Goal: Information Seeking & Learning: Learn about a topic

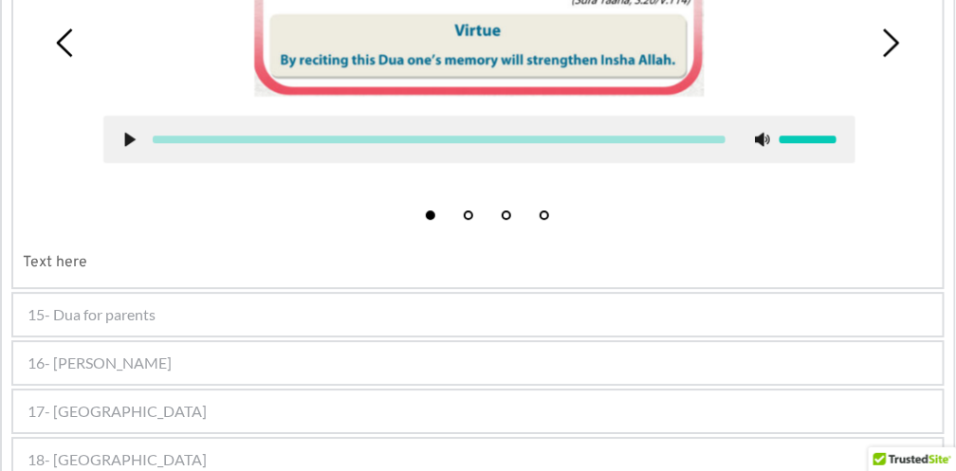
scroll to position [1290, 0]
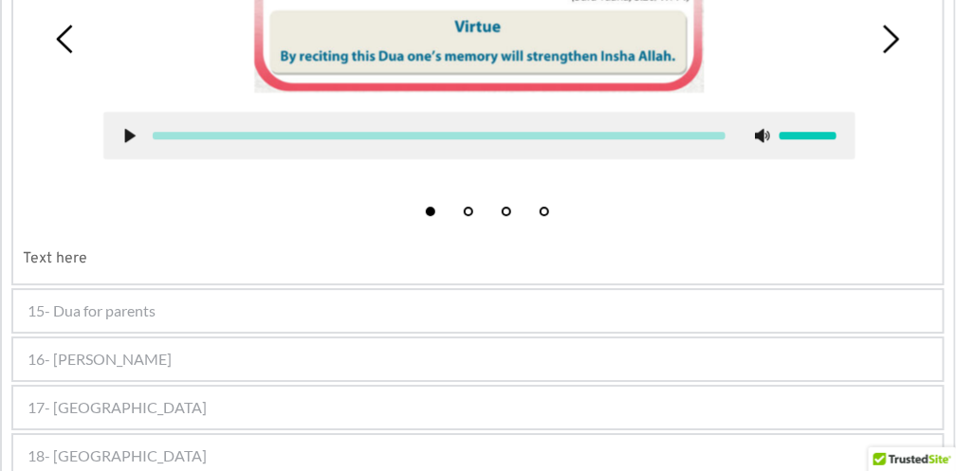
click at [134, 312] on div "15- Dua for parents" at bounding box center [477, 311] width 929 height 42
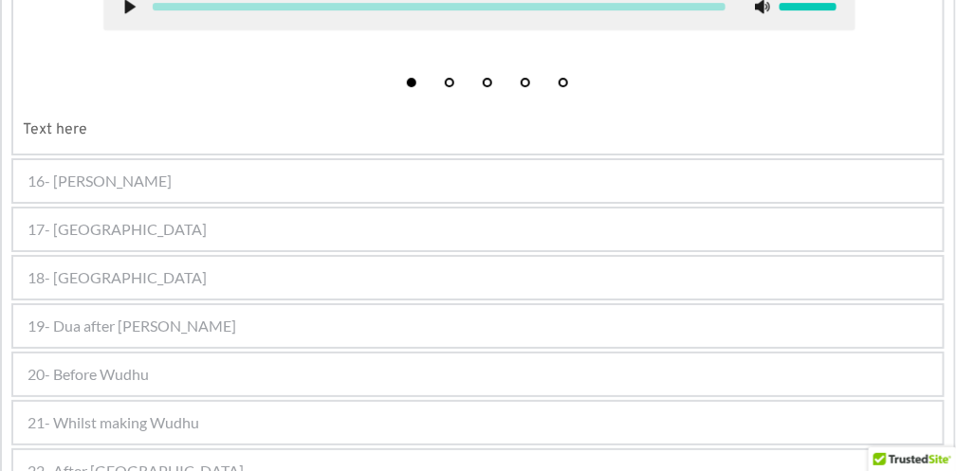
scroll to position [1600, 0]
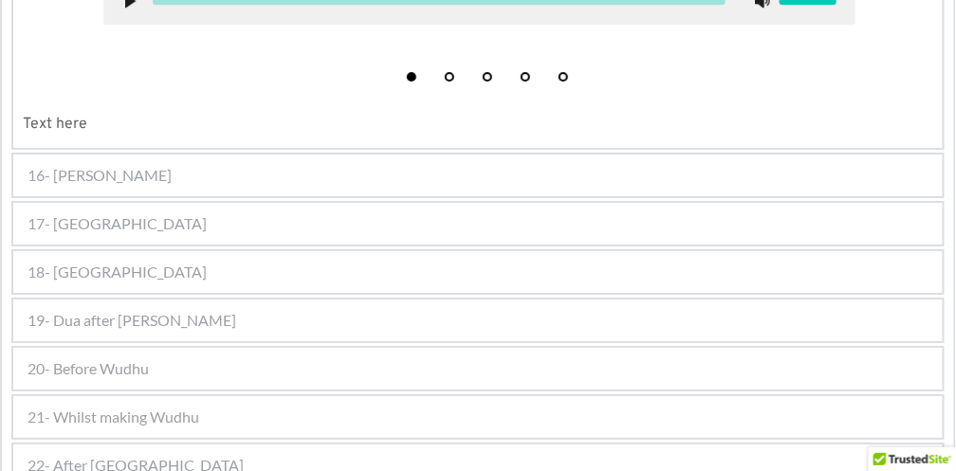
click at [202, 155] on div "16- [PERSON_NAME]" at bounding box center [477, 176] width 929 height 42
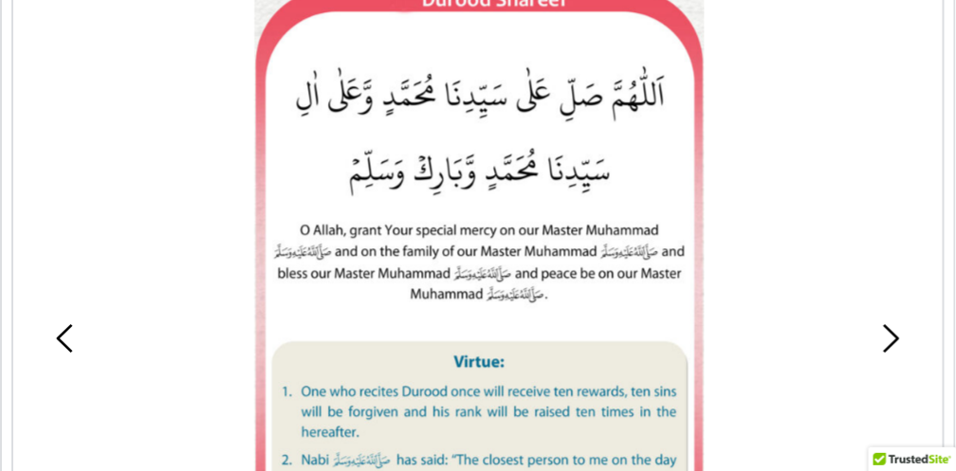
scroll to position [1278, 0]
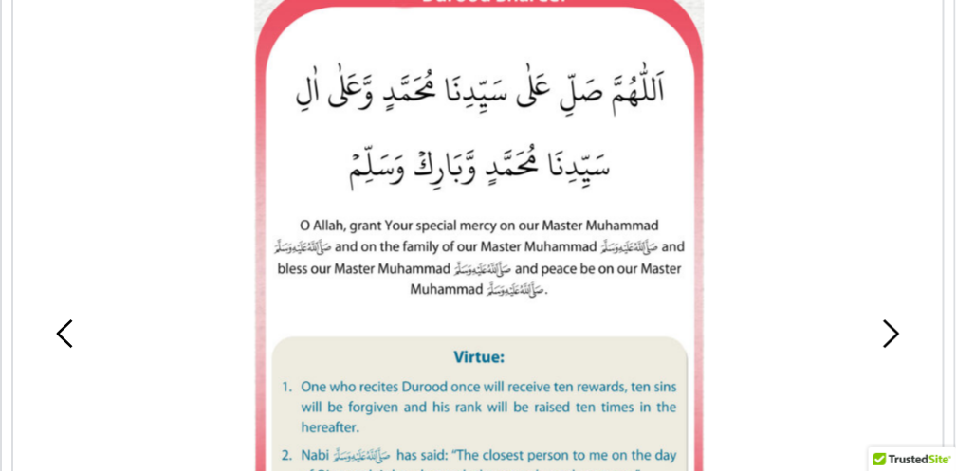
click at [420, 109] on picture at bounding box center [479, 279] width 451 height 592
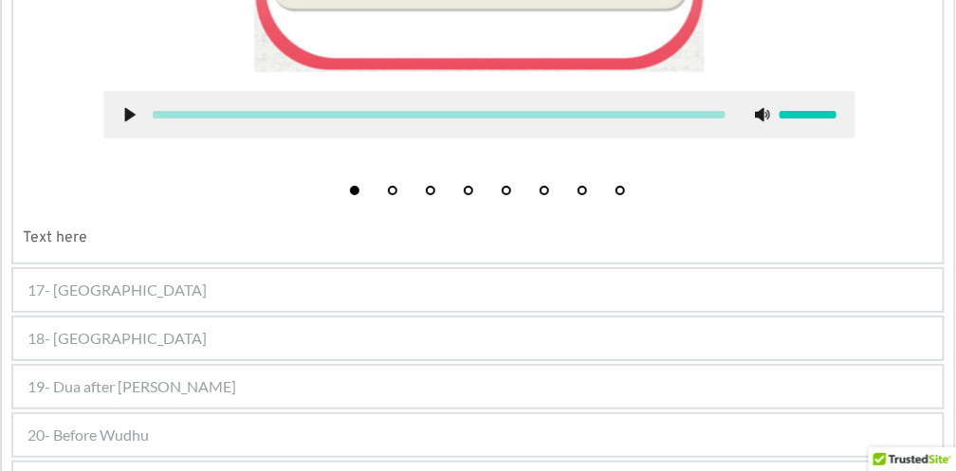
scroll to position [1785, 0]
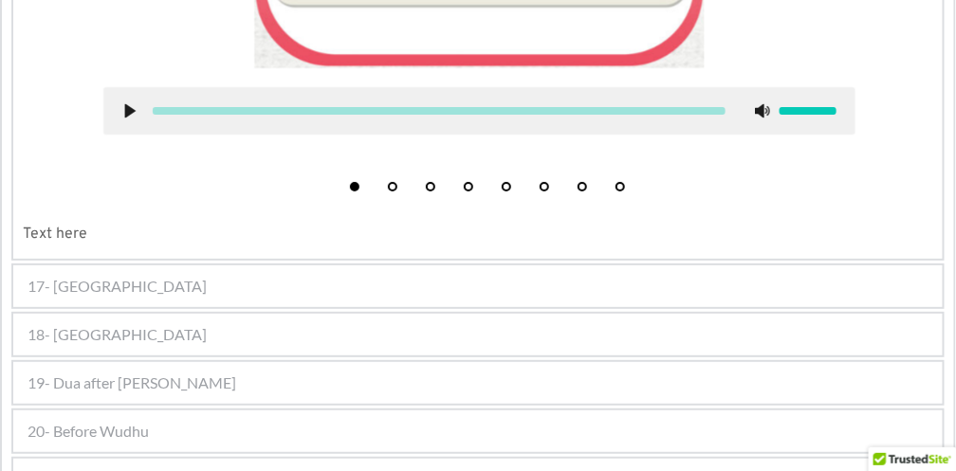
click at [101, 272] on div "17- [GEOGRAPHIC_DATA]" at bounding box center [477, 287] width 929 height 42
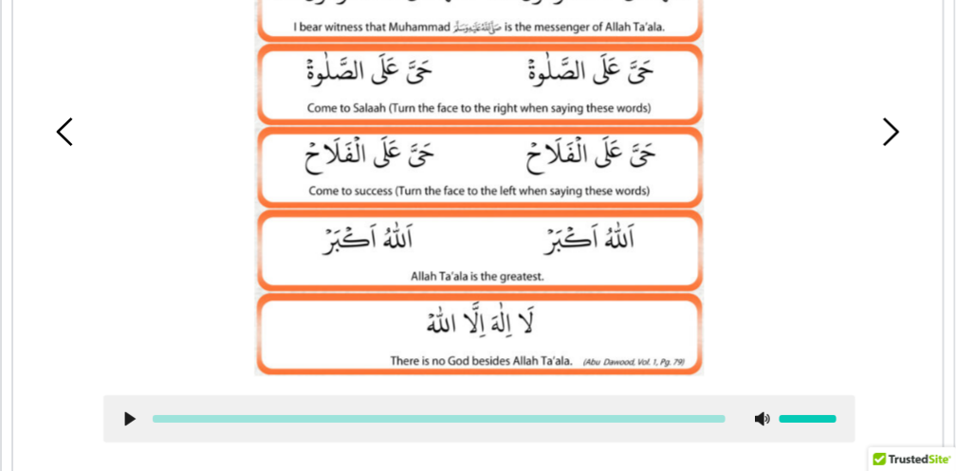
scroll to position [1537, 0]
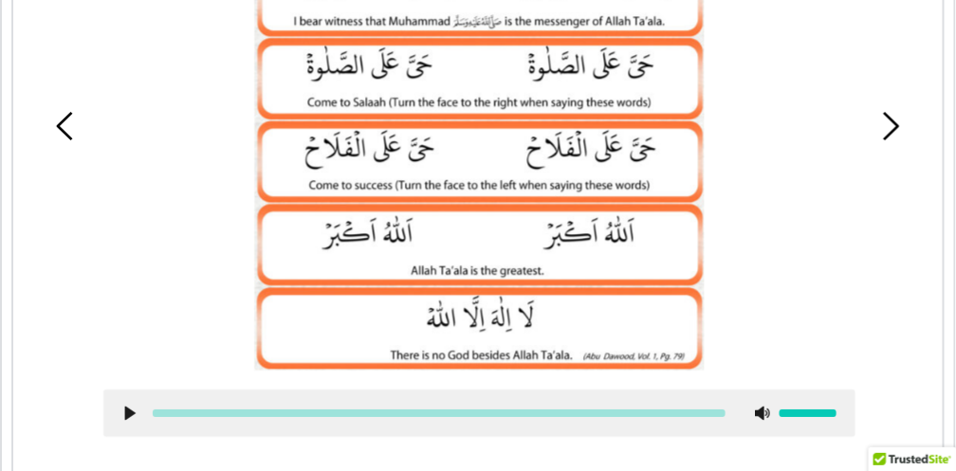
click at [131, 407] on use at bounding box center [130, 414] width 10 height 14
click at [125, 407] on use at bounding box center [130, 414] width 10 height 14
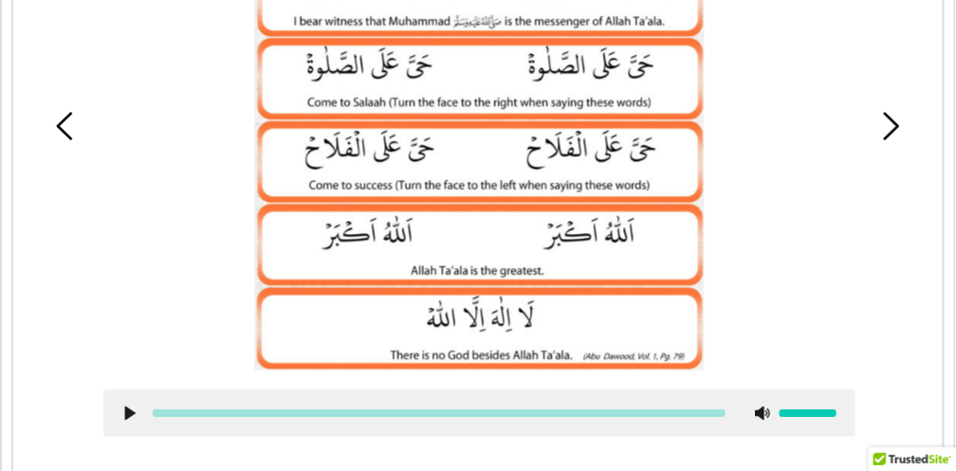
click at [125, 407] on use at bounding box center [130, 414] width 10 height 14
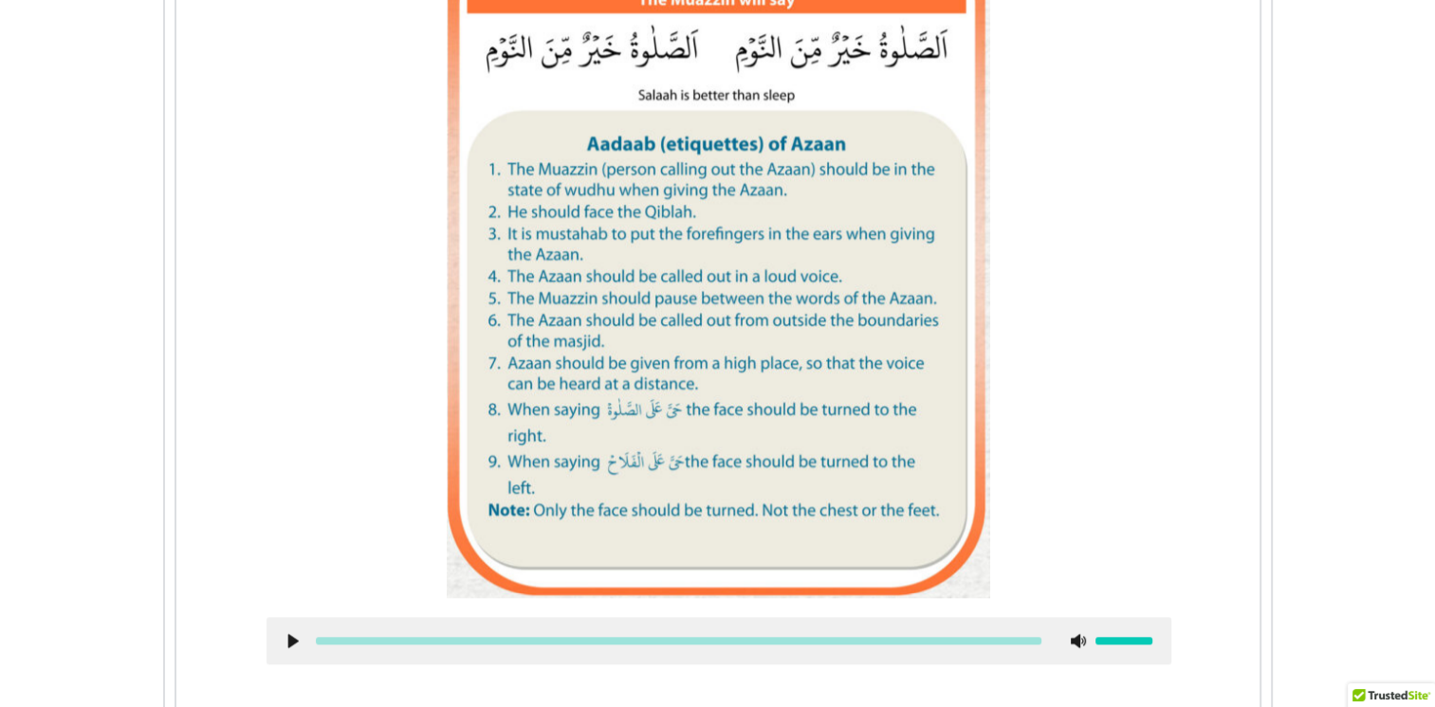
scroll to position [2338, 0]
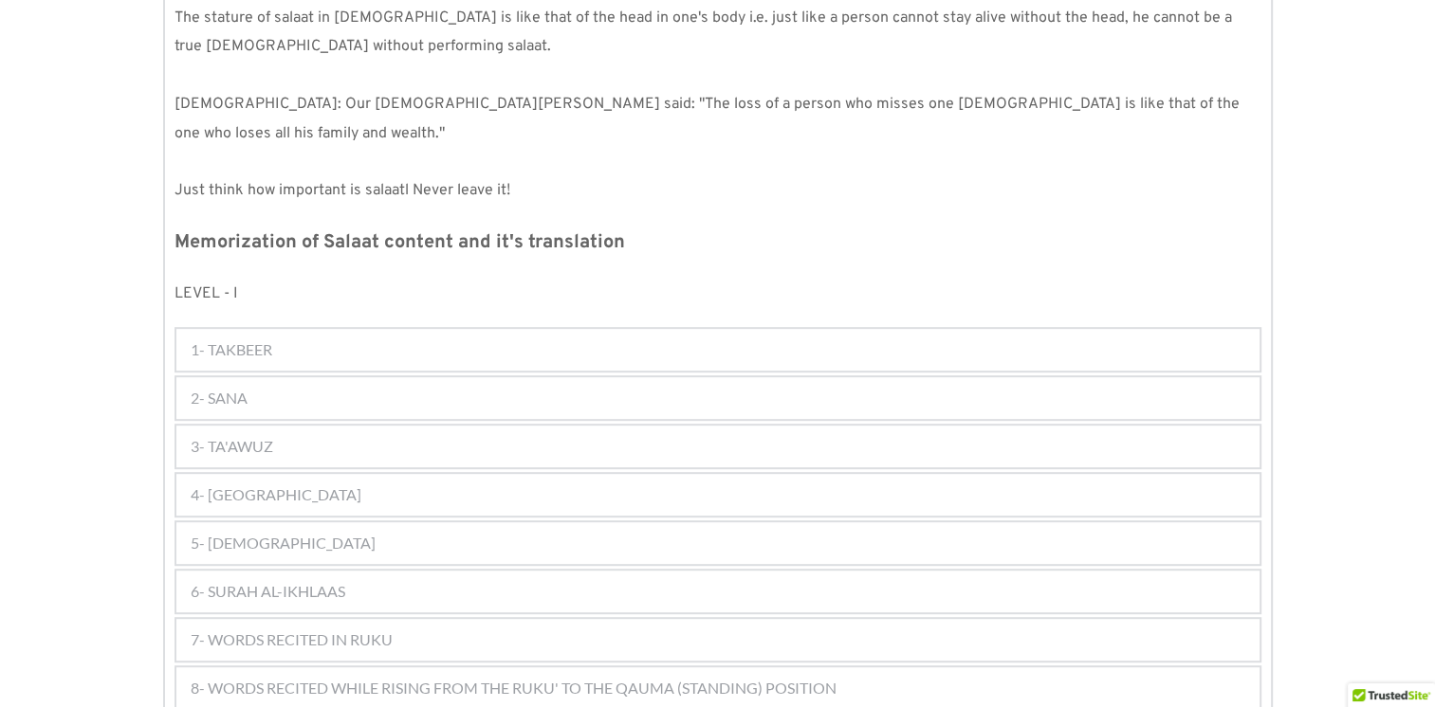
scroll to position [885, 0]
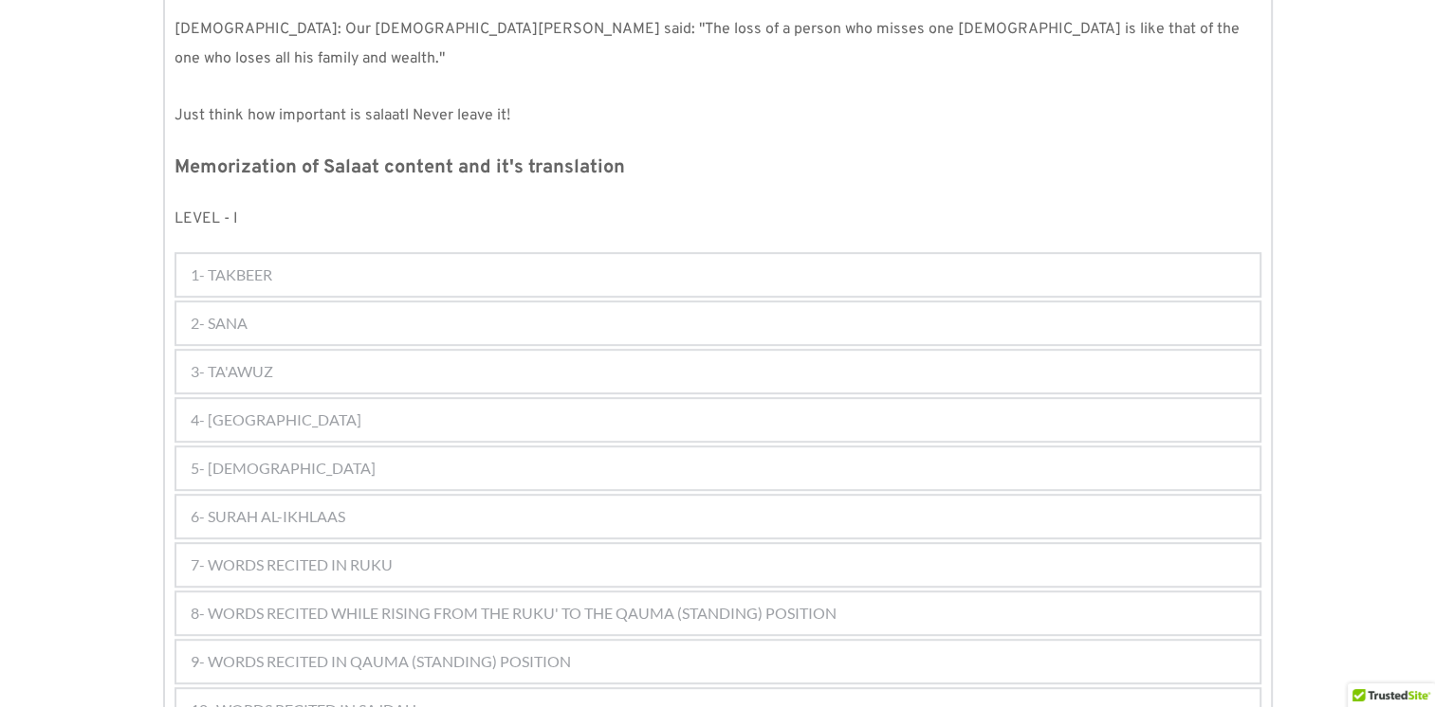
click at [376, 303] on div "2- SANA" at bounding box center [717, 324] width 1083 height 42
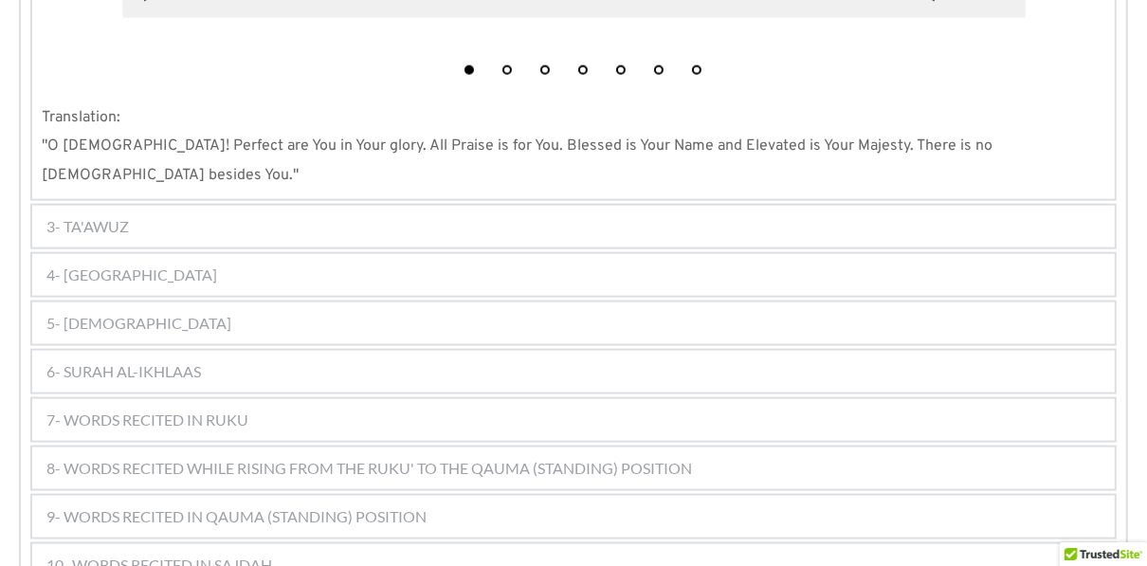
scroll to position [1542, 0]
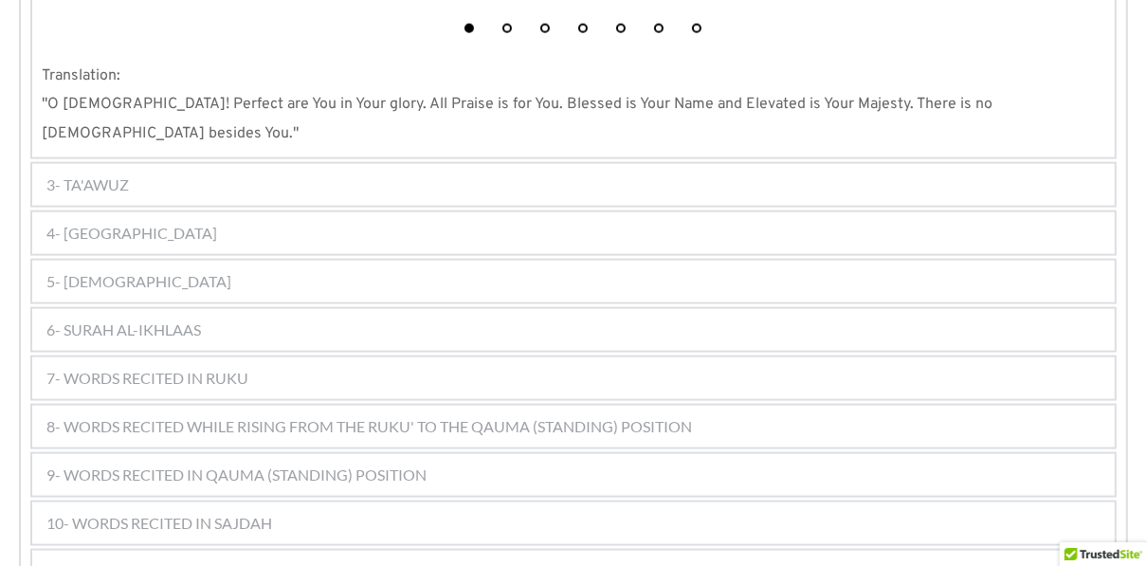
click at [230, 164] on div "3- TA'AWUZ" at bounding box center [573, 185] width 1083 height 42
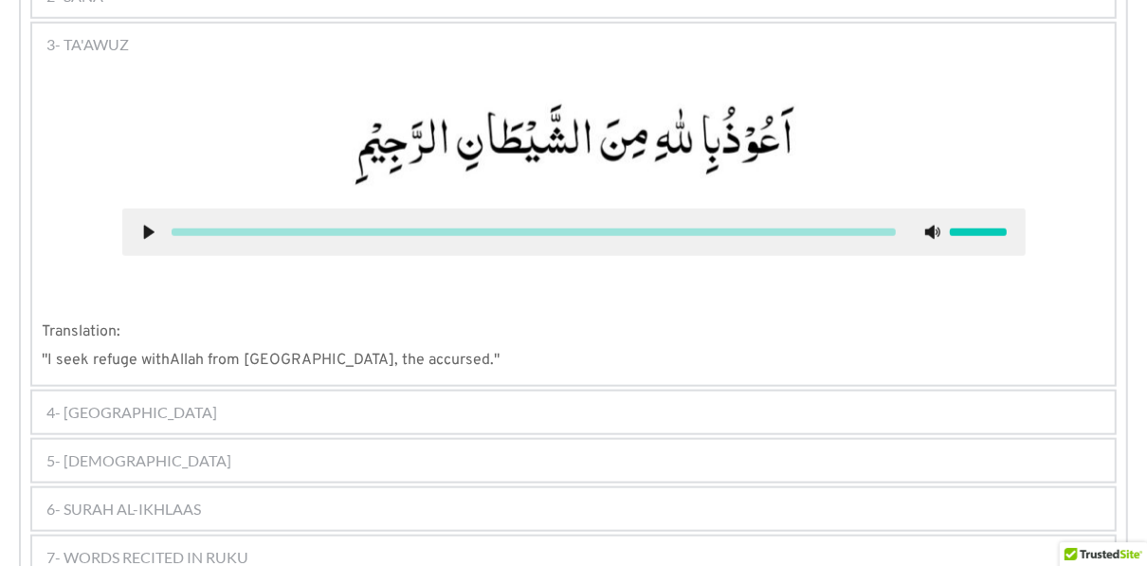
scroll to position [1204, 0]
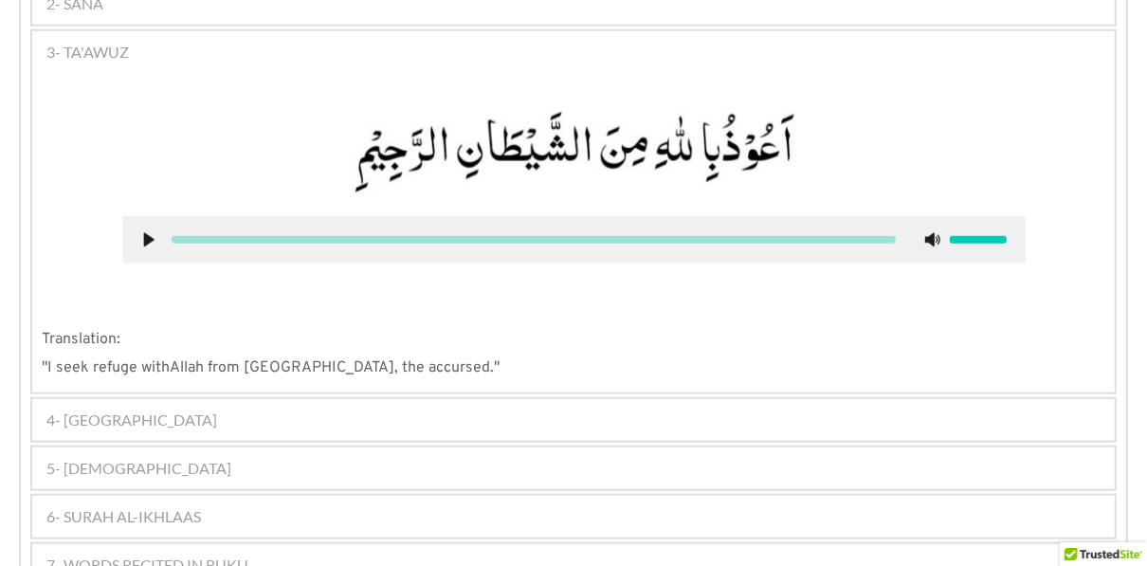
click at [196, 448] on div "5- SURAH AL-FATIHA" at bounding box center [573, 469] width 1083 height 42
